Goal: Communication & Community: Answer question/provide support

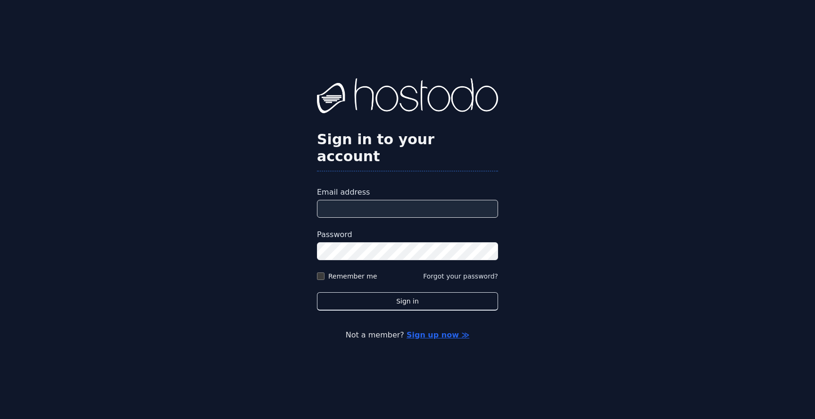
click at [394, 204] on input "Email address" at bounding box center [407, 209] width 181 height 18
type input "**********"
click at [337, 272] on label "Remember me" at bounding box center [352, 276] width 49 height 9
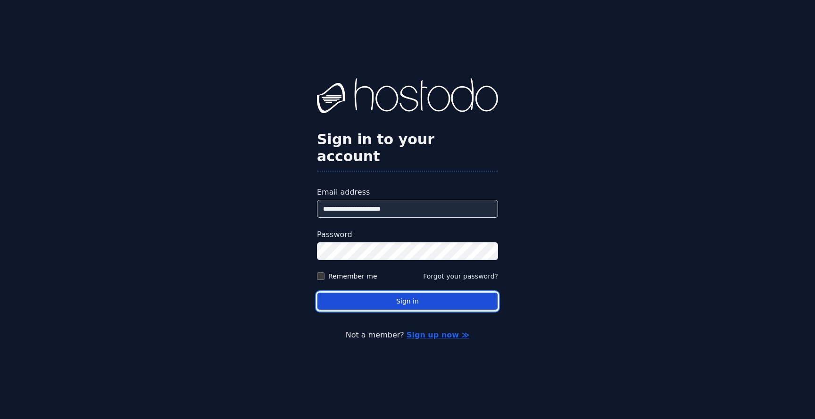
click at [344, 298] on button "Sign in" at bounding box center [407, 301] width 181 height 18
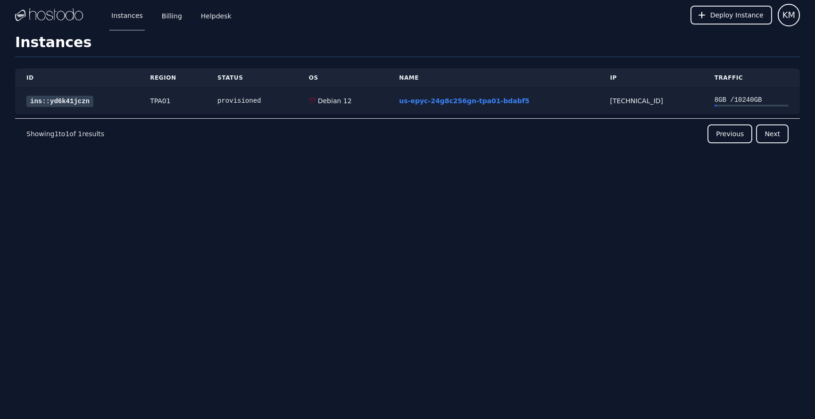
click at [83, 103] on link "ins::yd6k41jczn" at bounding box center [59, 101] width 67 height 11
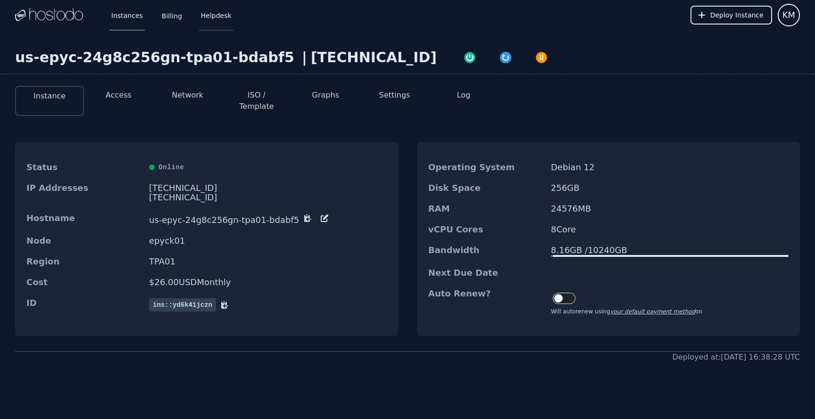
click at [202, 8] on link "Helpdesk" at bounding box center [216, 15] width 34 height 31
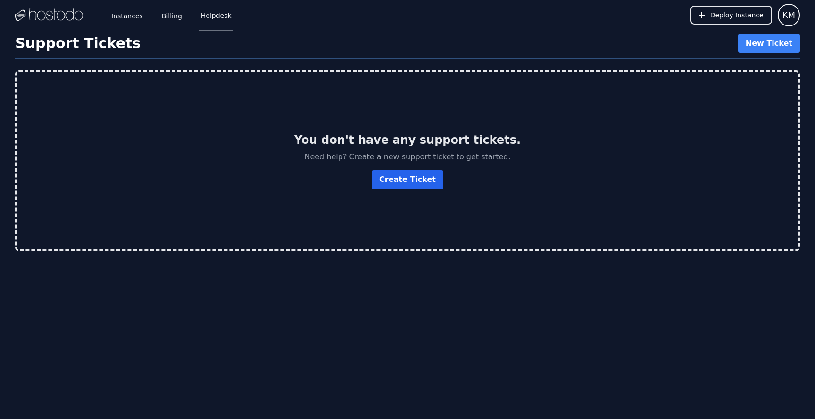
click at [405, 185] on link "Create Ticket" at bounding box center [408, 179] width 72 height 19
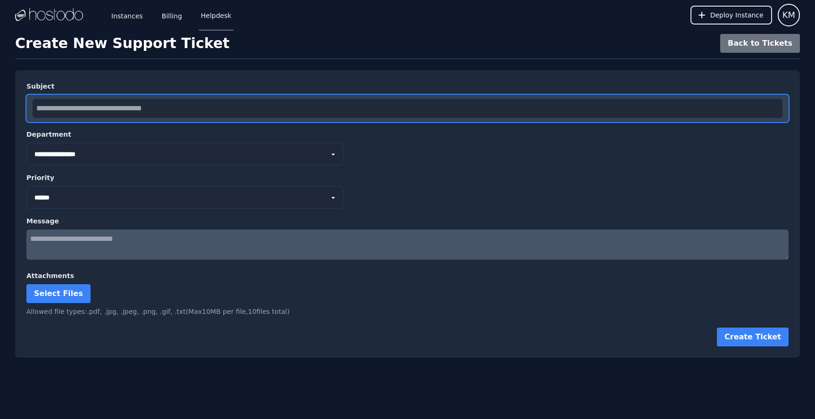
click at [194, 103] on input "text" at bounding box center [408, 108] width 750 height 19
click at [151, 107] on input "text" at bounding box center [408, 108] width 750 height 19
paste input "*****"
type input "**********"
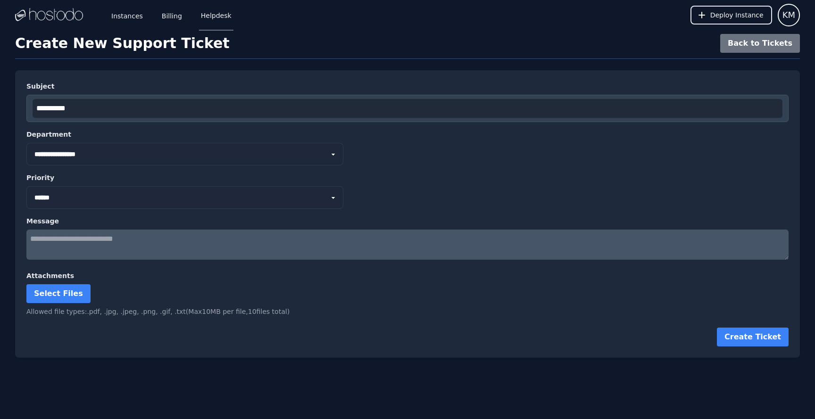
click at [75, 239] on textarea at bounding box center [407, 245] width 762 height 30
paste textarea "**********"
type textarea "**********"
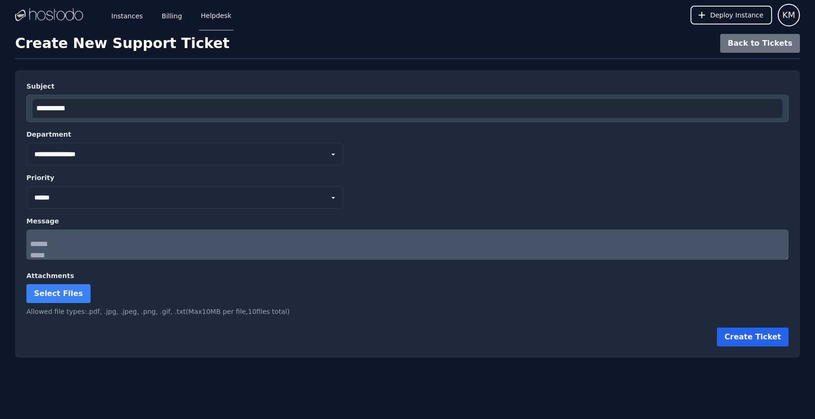
click at [740, 329] on button "Create Ticket" at bounding box center [753, 337] width 72 height 19
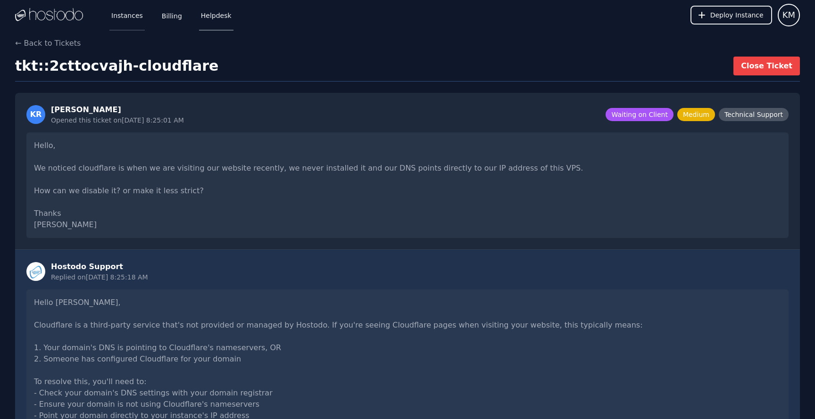
click at [124, 17] on link "Instances" at bounding box center [126, 15] width 35 height 31
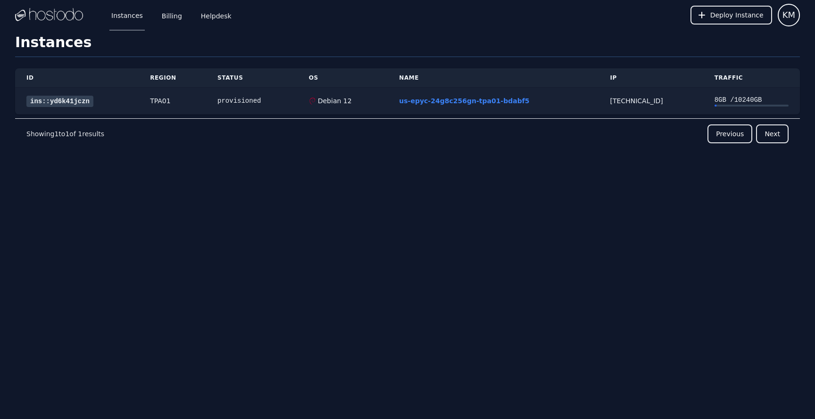
click at [76, 99] on link "ins::yd6k41jczn" at bounding box center [59, 101] width 67 height 11
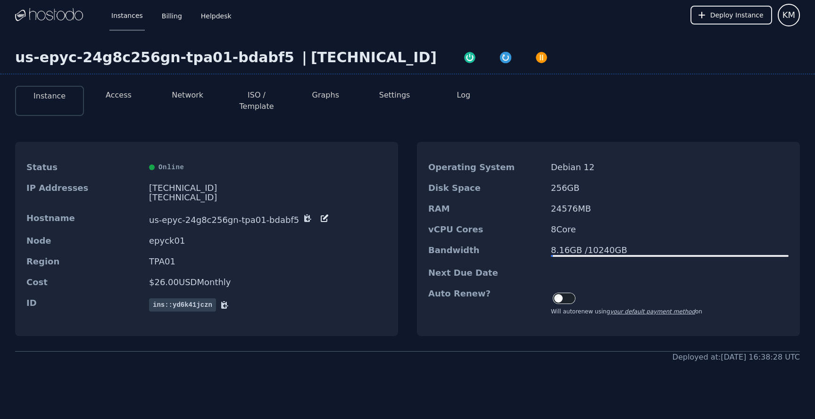
click at [385, 12] on div "Instances Billing Helpdesk Deploy Instance KM" at bounding box center [407, 15] width 785 height 30
click at [216, 25] on link "Helpdesk" at bounding box center [216, 15] width 34 height 31
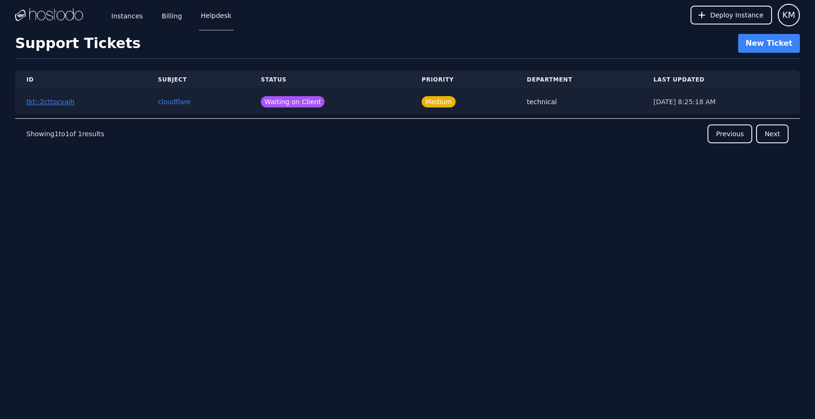
click at [53, 104] on link "tkt::2cttocvajh" at bounding box center [50, 102] width 48 height 8
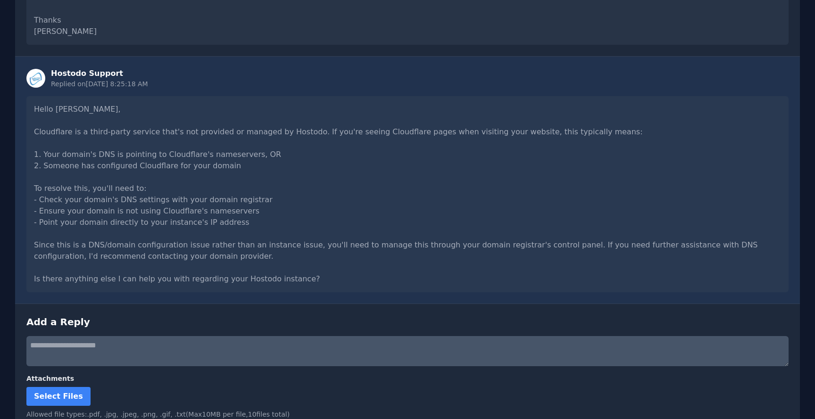
scroll to position [231, 0]
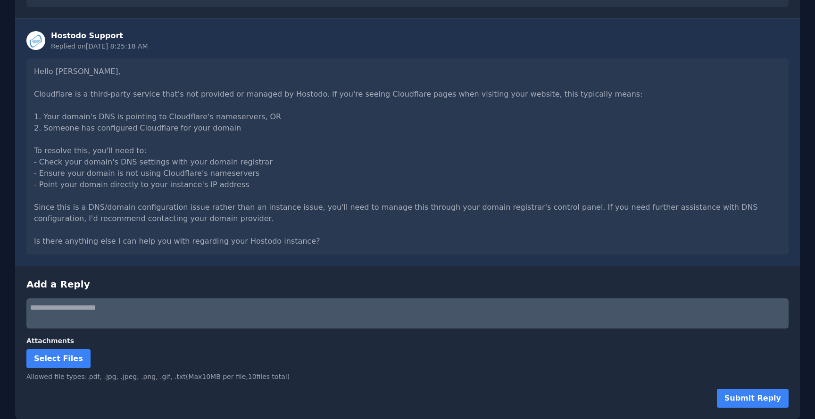
click at [79, 312] on textarea at bounding box center [407, 313] width 762 height 30
paste textarea "**********"
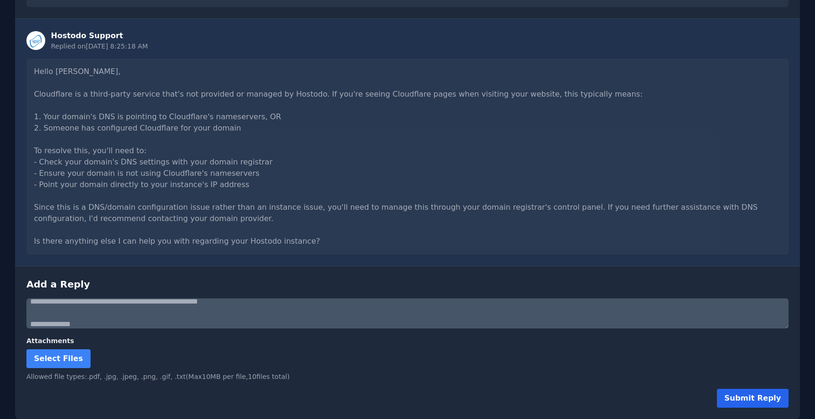
type textarea "**********"
click at [732, 399] on button "Submit Reply" at bounding box center [753, 398] width 72 height 19
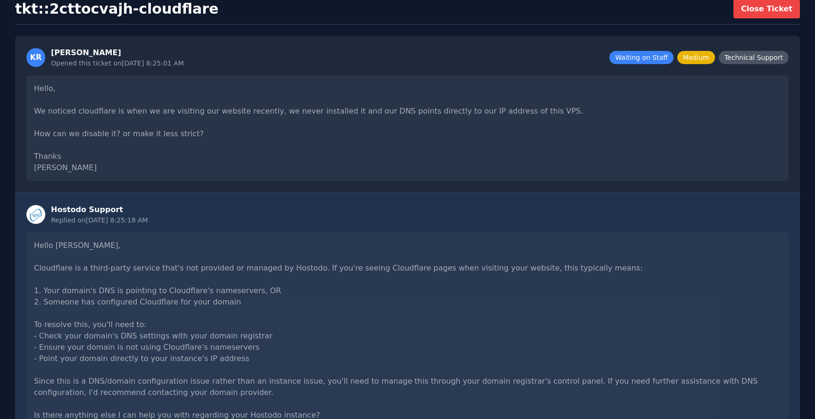
scroll to position [0, 0]
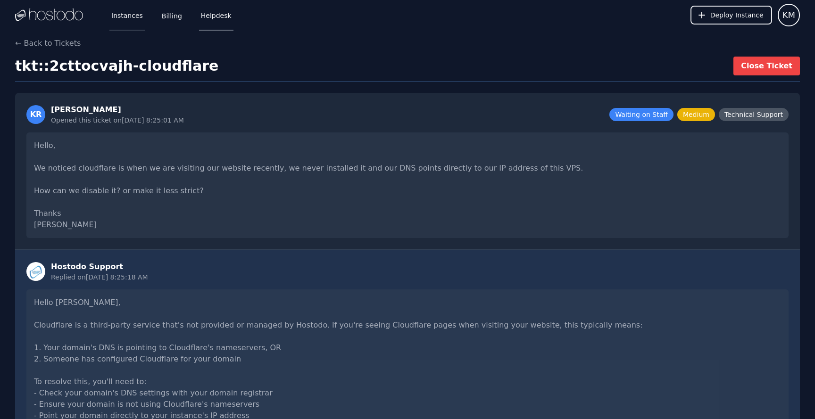
click at [129, 17] on link "Instances" at bounding box center [126, 15] width 35 height 31
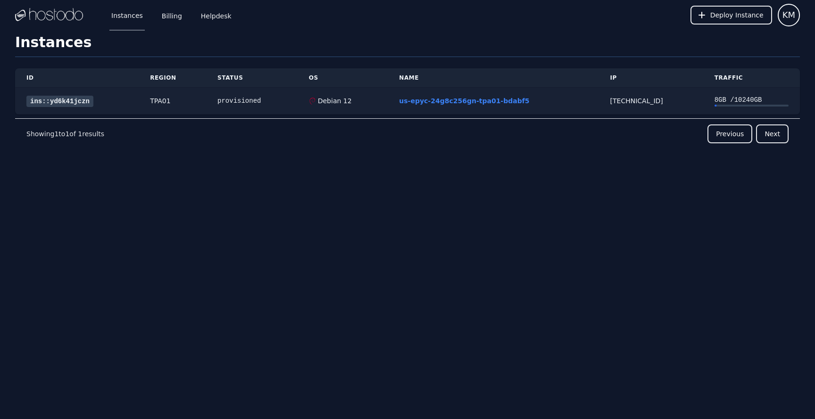
click at [56, 99] on link "ins::yd6k41jczn" at bounding box center [59, 101] width 67 height 11
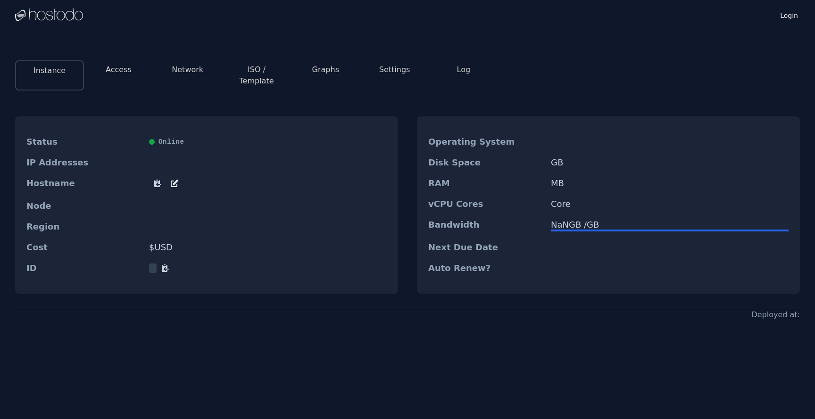
click at [120, 72] on button "Access" at bounding box center [119, 69] width 26 height 11
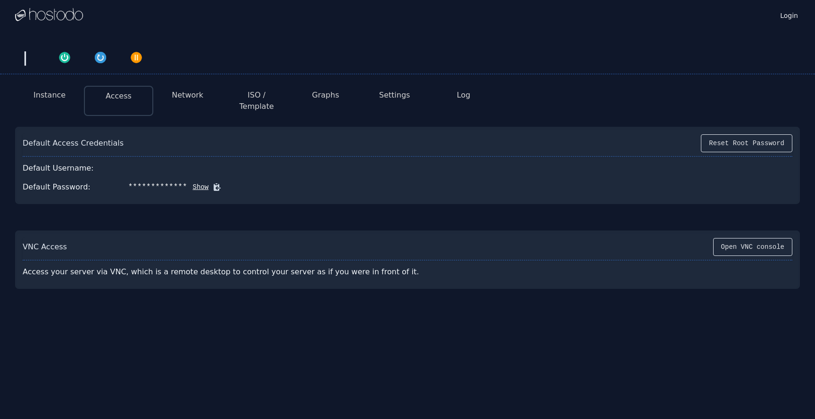
click at [61, 14] on img at bounding box center [49, 15] width 68 height 14
click at [179, 100] on button "Network" at bounding box center [188, 95] width 32 height 11
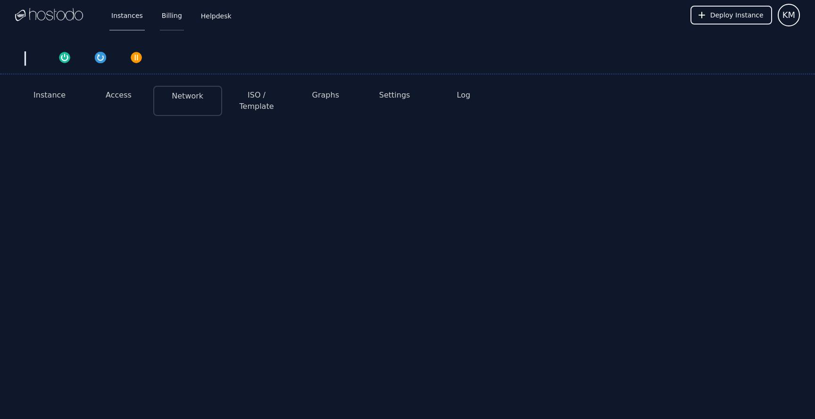
click at [166, 14] on link "Billing" at bounding box center [172, 15] width 24 height 31
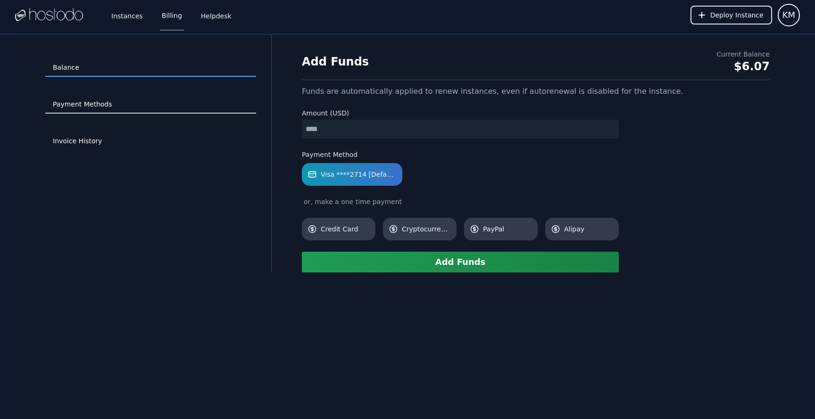
click at [98, 107] on link "Payment Methods" at bounding box center [150, 105] width 211 height 18
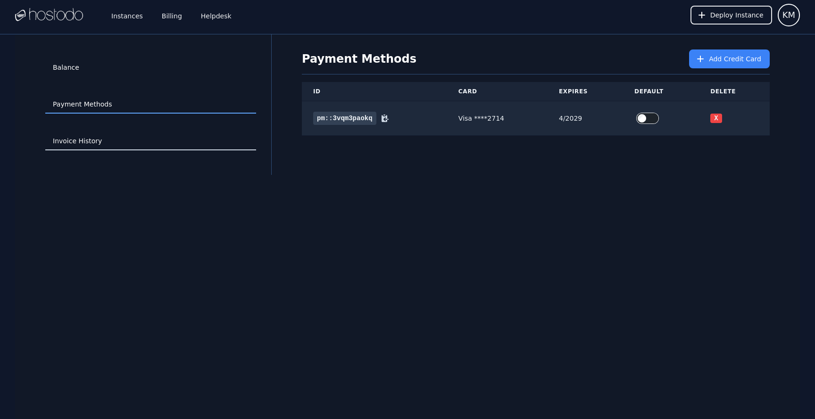
click at [87, 135] on link "Invoice History" at bounding box center [150, 142] width 211 height 18
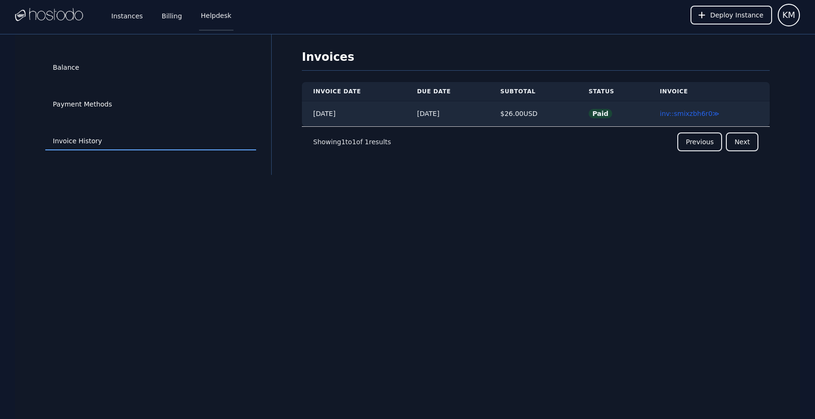
click at [204, 21] on link "Helpdesk" at bounding box center [216, 15] width 34 height 31
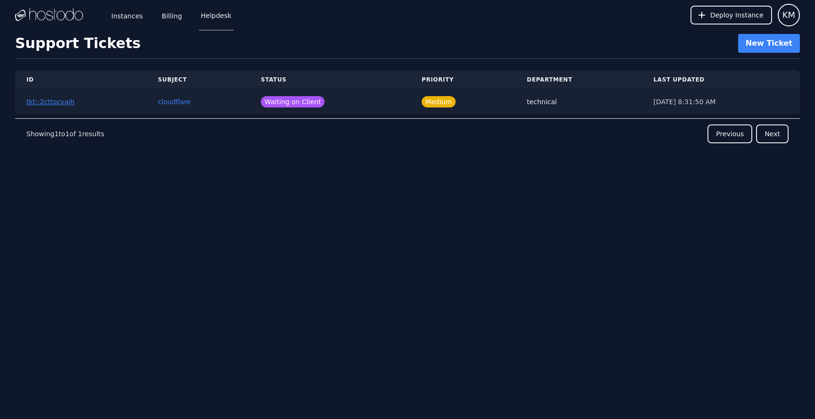
click at [57, 102] on link "tkt::2cttocvajh" at bounding box center [50, 102] width 48 height 8
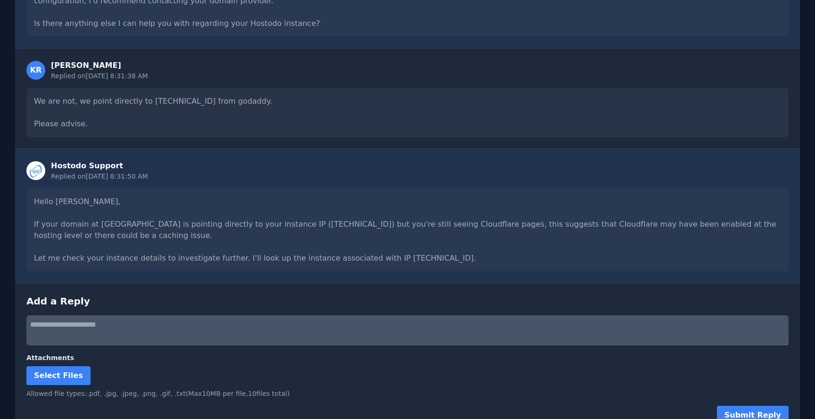
scroll to position [451, 0]
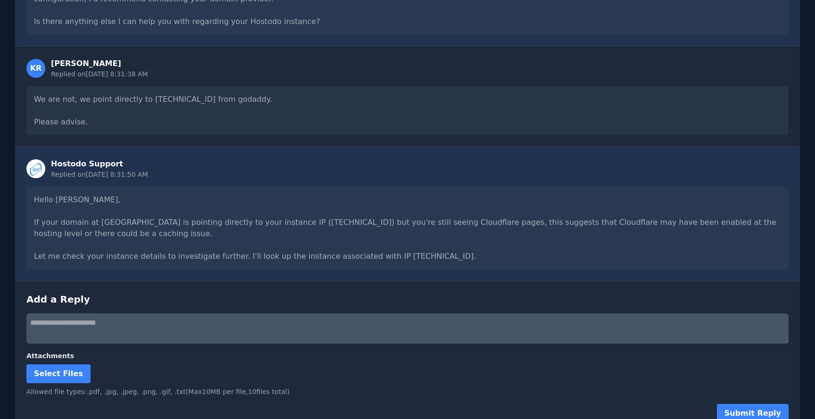
click at [100, 330] on textarea at bounding box center [407, 329] width 762 height 30
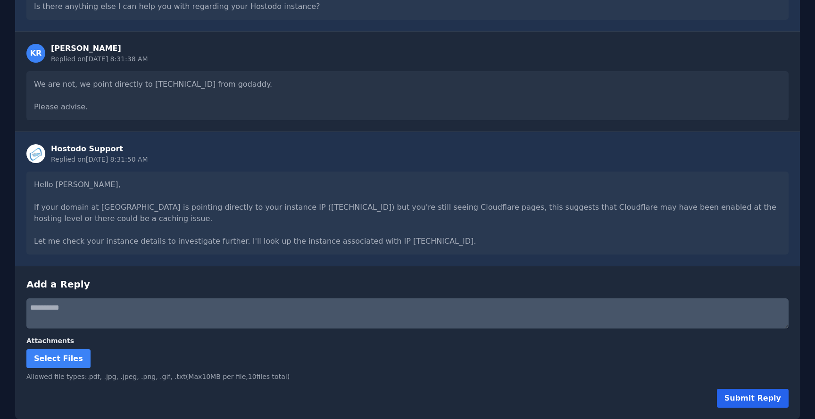
type textarea "**********"
click at [740, 391] on button "Submit Reply" at bounding box center [753, 398] width 72 height 19
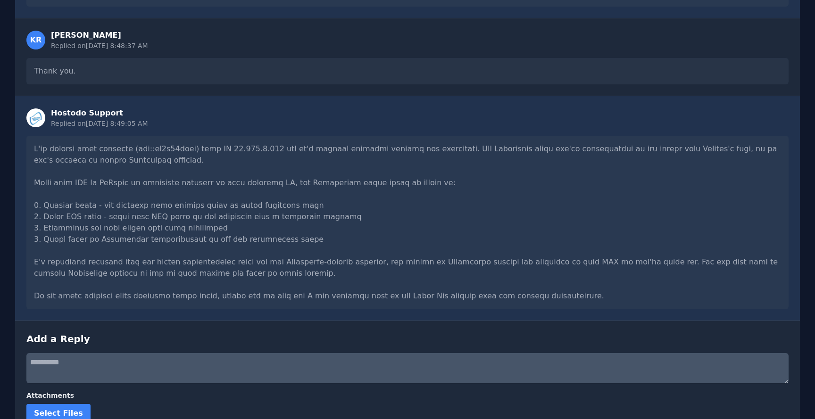
scroll to position [716, 0]
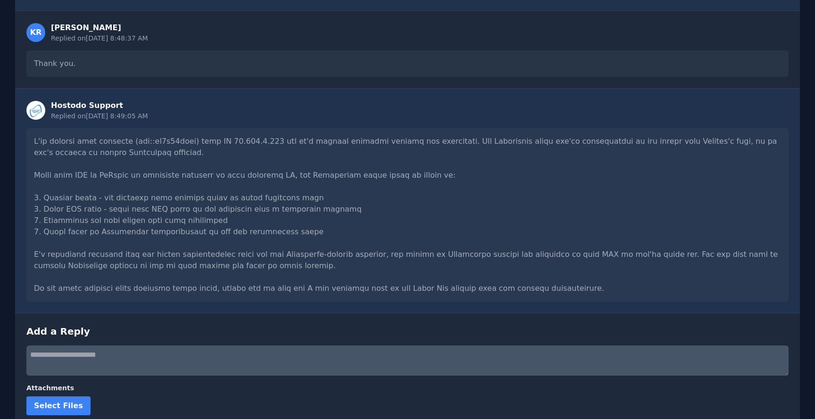
scroll to position [769, 0]
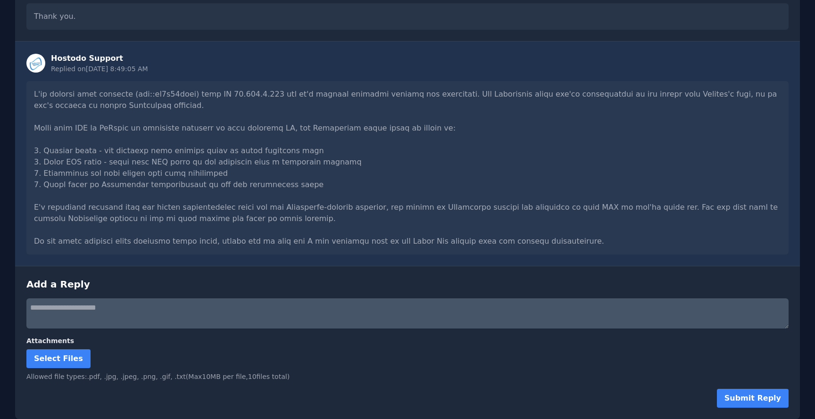
click at [64, 310] on textarea at bounding box center [407, 313] width 762 height 30
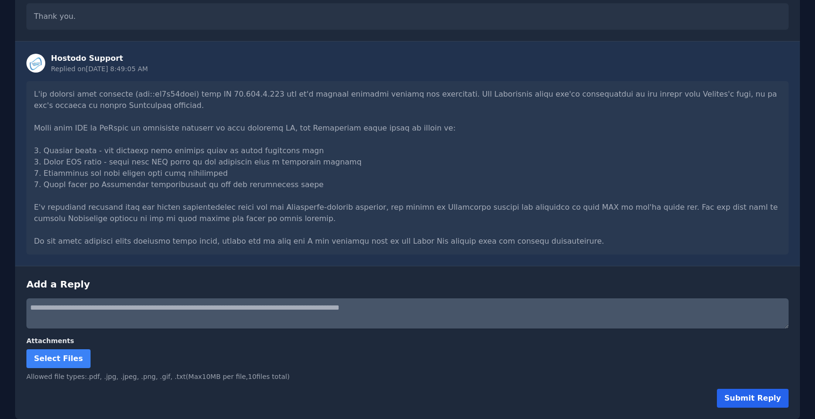
type textarea "**********"
click at [736, 398] on button "Submit Reply" at bounding box center [753, 398] width 72 height 19
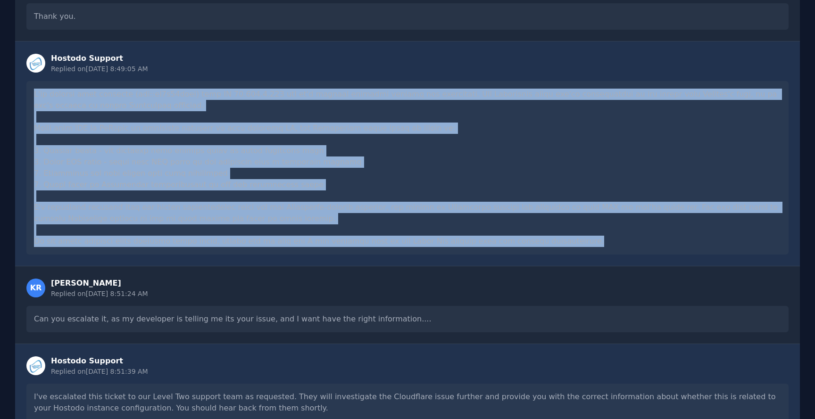
drag, startPoint x: 536, startPoint y: 241, endPoint x: 31, endPoint y: 94, distance: 525.9
click at [31, 94] on div at bounding box center [407, 168] width 762 height 174
copy div "I've checked your instance (ins::yd6k41jczn) with IP [TECHNICAL_ID] and it's ru…"
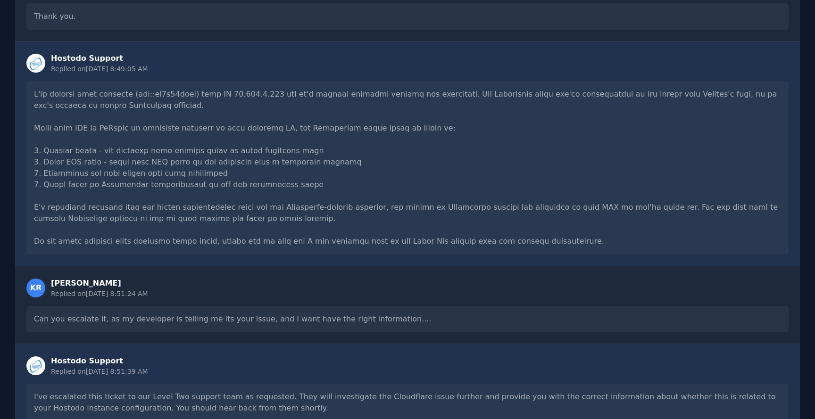
click at [213, 67] on div "Hostodo Support Replied on [DATE] 8:49:05 AM" at bounding box center [407, 63] width 762 height 21
